Goal: Information Seeking & Learning: Learn about a topic

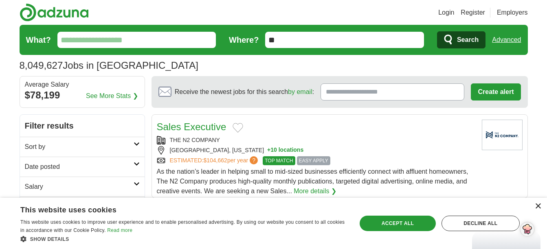
click at [536, 207] on div "×" at bounding box center [538, 207] width 6 height 6
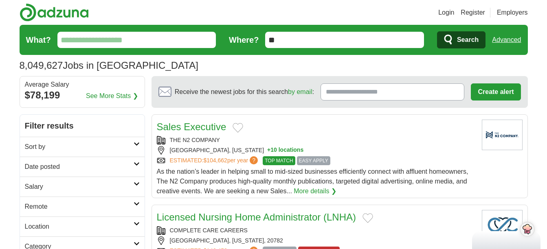
click at [136, 204] on icon at bounding box center [137, 204] width 6 height 4
click at [49, 225] on link "Remote jobs" at bounding box center [43, 226] width 37 height 7
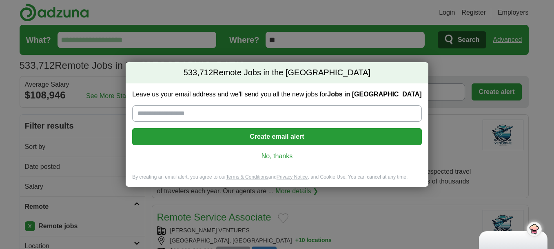
click at [182, 111] on input "Leave us your email address and we'll send you all the new jobs for Jobs in [GE…" at bounding box center [276, 114] width 289 height 16
type input "**********"
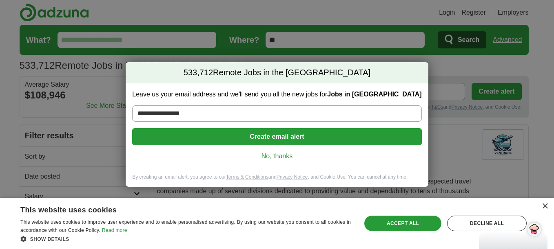
click at [283, 139] on button "Create email alert" at bounding box center [276, 136] width 289 height 17
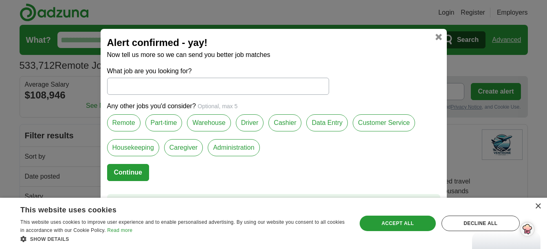
click at [324, 124] on label "Data Entry" at bounding box center [328, 123] width 42 height 17
click at [376, 121] on label "Customer Service" at bounding box center [384, 123] width 62 height 17
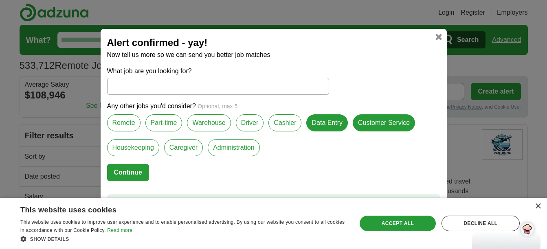
click at [118, 123] on label "Remote" at bounding box center [123, 123] width 33 height 17
click at [120, 168] on button "Continue" at bounding box center [128, 172] width 42 height 17
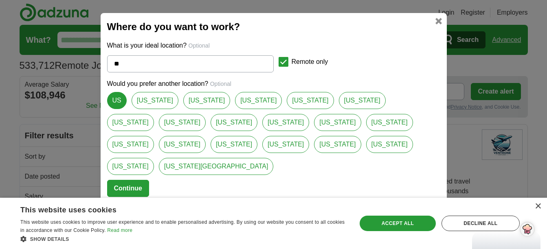
click at [117, 180] on button "Continue" at bounding box center [128, 188] width 42 height 17
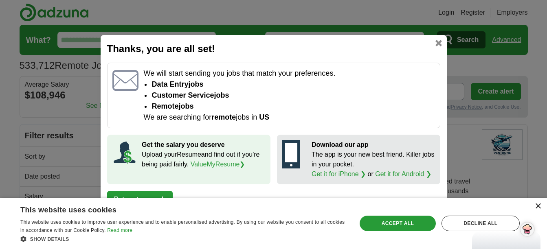
click at [537, 207] on div "×" at bounding box center [538, 207] width 6 height 6
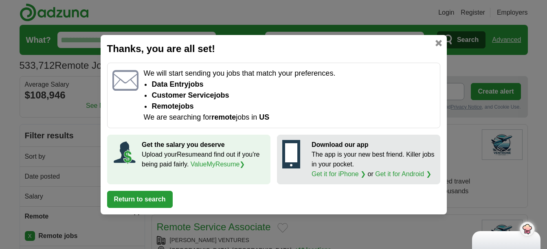
click at [211, 163] on link "ValueMyResume ❯" at bounding box center [218, 164] width 55 height 7
click at [129, 201] on button "Return to search" at bounding box center [140, 199] width 66 height 17
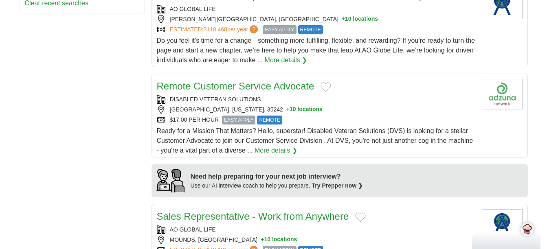
scroll to position [559, 0]
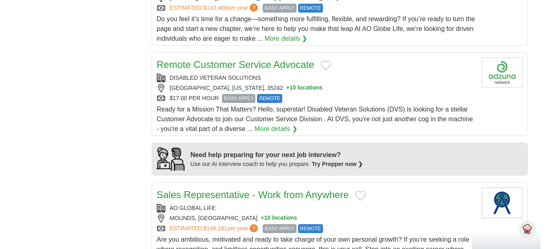
click at [287, 87] on button "+ 10 locations" at bounding box center [305, 88] width 36 height 9
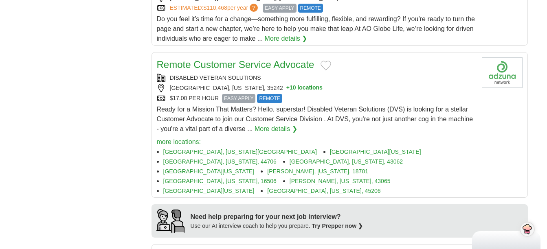
click at [287, 87] on button "+ 10 locations" at bounding box center [305, 88] width 36 height 9
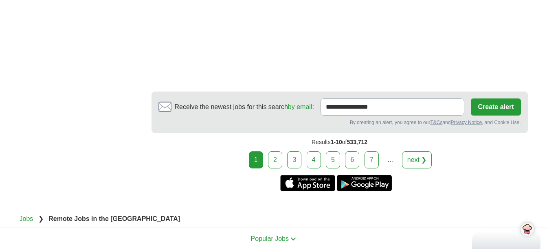
scroll to position [1607, 0]
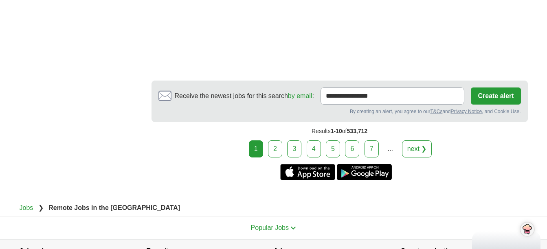
click at [275, 150] on link "2" at bounding box center [275, 149] width 14 height 17
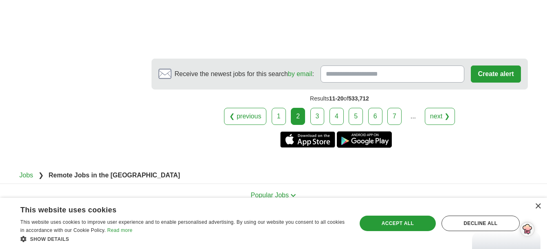
scroll to position [1640, 0]
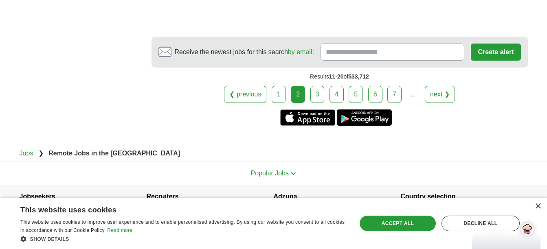
click at [437, 91] on link "next ❯" at bounding box center [440, 94] width 30 height 17
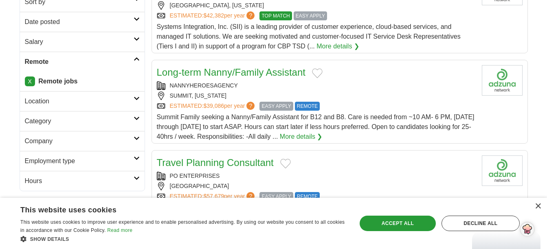
scroll to position [143, 0]
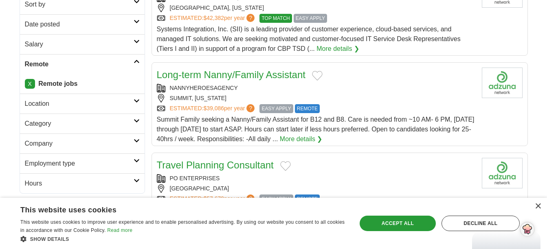
click at [139, 101] on icon at bounding box center [137, 101] width 6 height 4
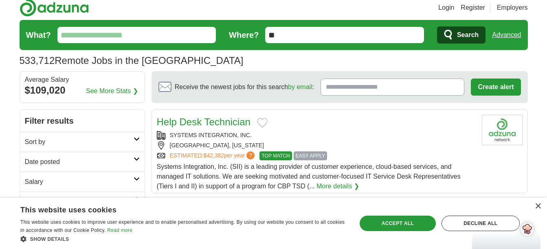
scroll to position [0, 0]
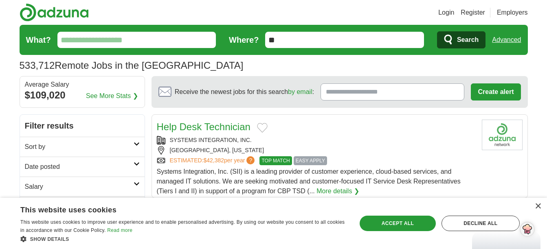
click at [135, 40] on input "What?" at bounding box center [136, 40] width 159 height 16
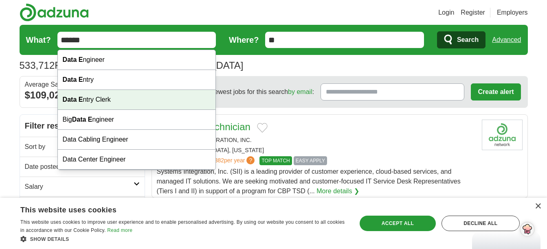
click at [102, 94] on div "Data E ntry Clerk" at bounding box center [137, 100] width 158 height 20
type input "**********"
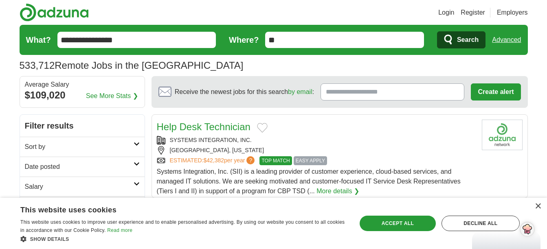
click at [285, 43] on input "**" at bounding box center [344, 40] width 159 height 16
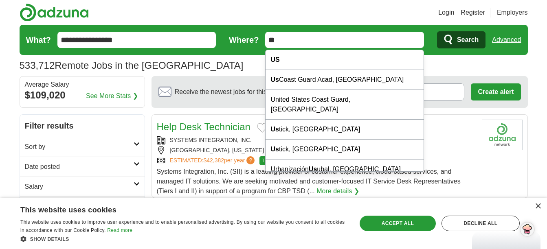
type input "*"
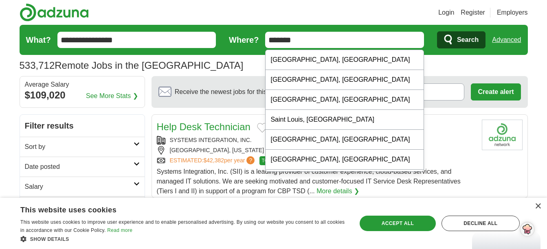
click at [302, 42] on input "*******" at bounding box center [344, 40] width 159 height 16
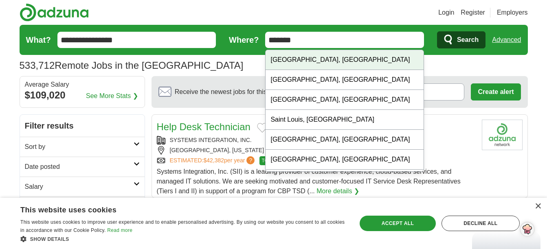
click at [302, 60] on div "Saint Louis, MO" at bounding box center [345, 60] width 158 height 20
type input "**********"
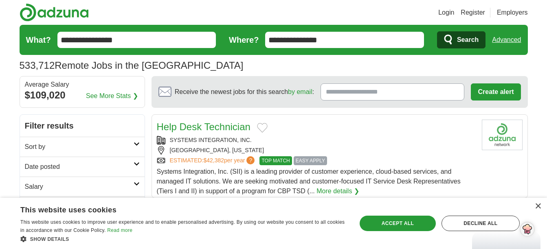
click at [458, 39] on span "Search" at bounding box center [468, 40] width 22 height 16
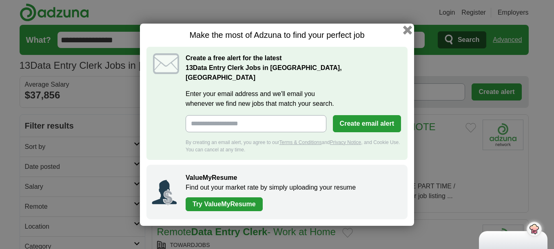
click at [404, 33] on button "button" at bounding box center [407, 29] width 9 height 9
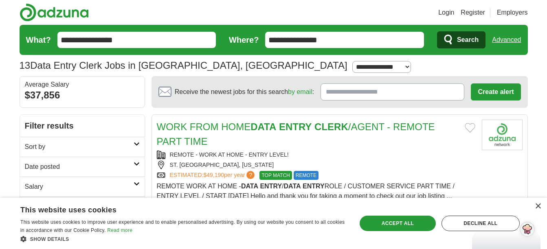
click at [299, 144] on h2 "WORK FROM HOME DATA ENTRY CLERK /AGENT - REMOTE PART TIME" at bounding box center [308, 134] width 302 height 29
